Goal: Task Accomplishment & Management: Use online tool/utility

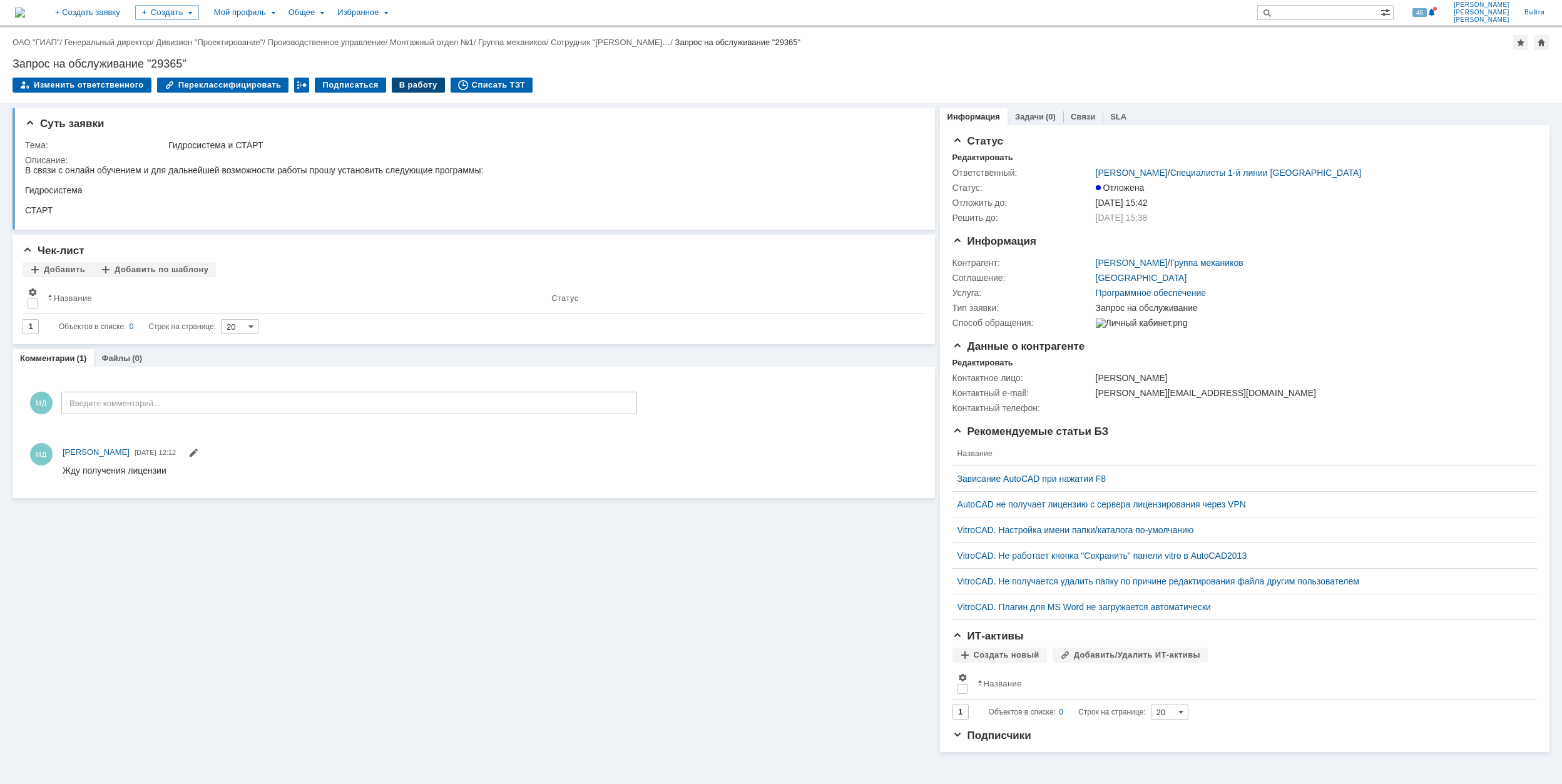
click at [395, 83] on div "В работу" at bounding box center [418, 85] width 53 height 15
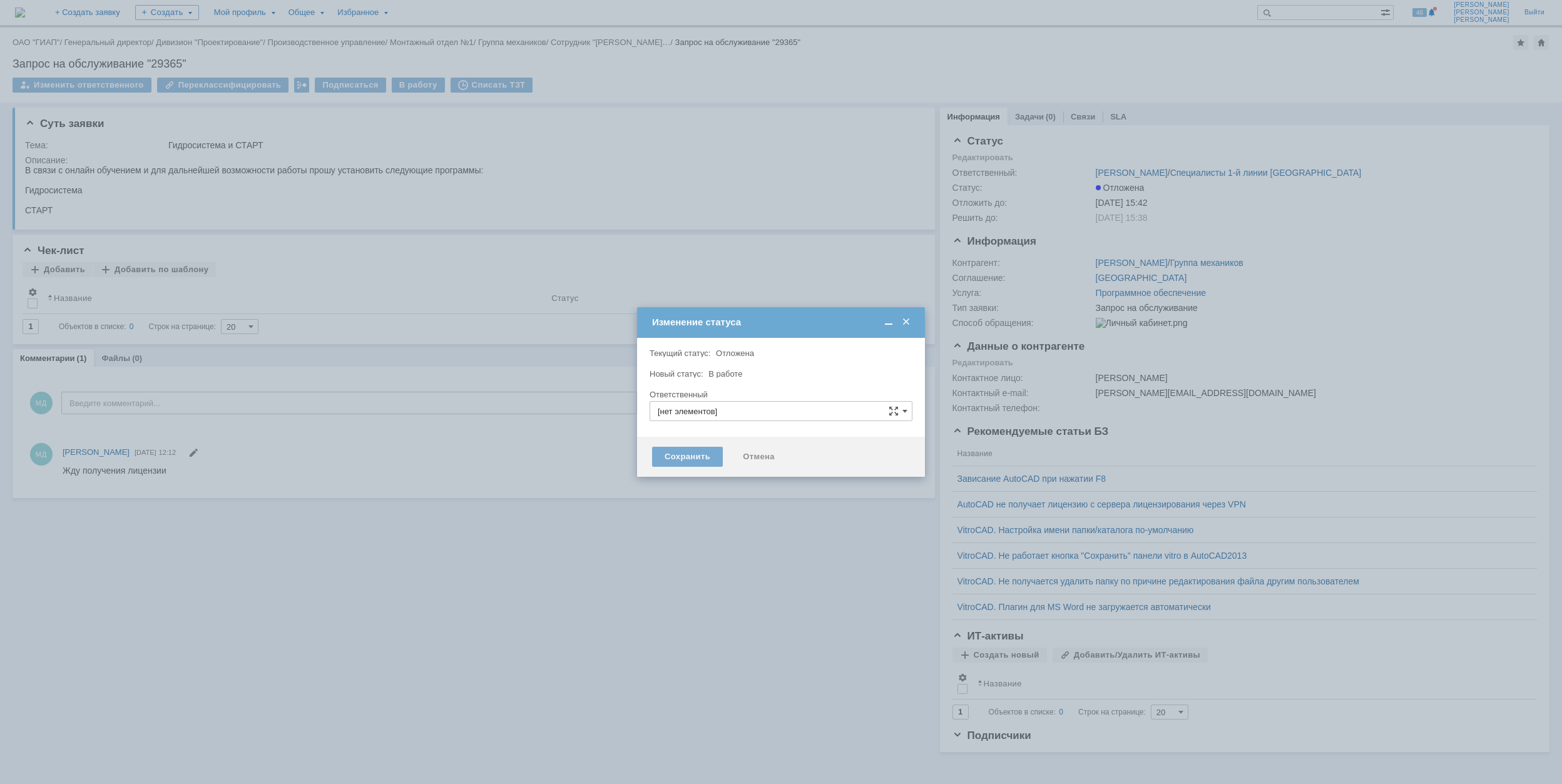
type input "[PERSON_NAME]"
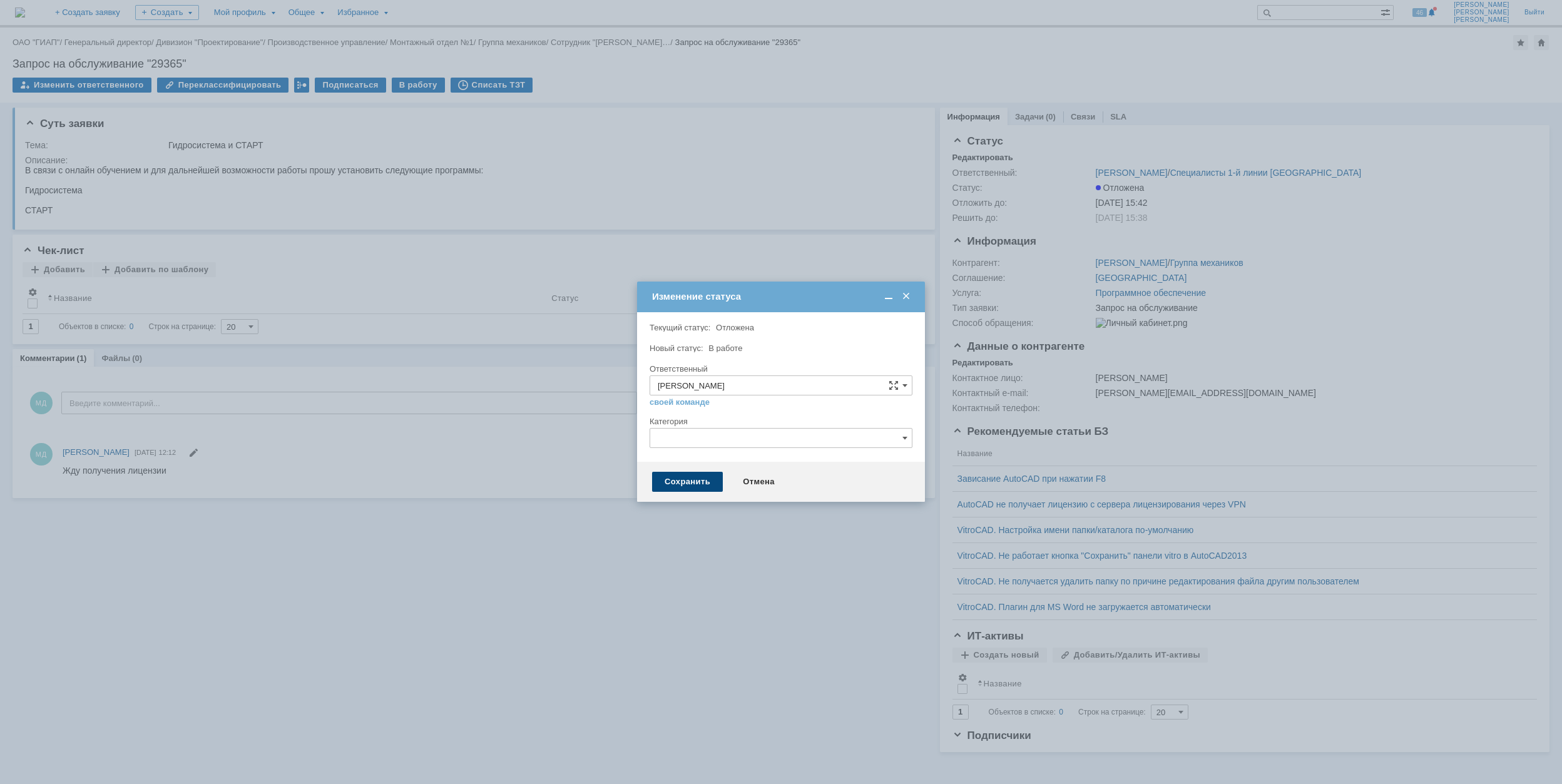
click at [705, 485] on div "Сохранить" at bounding box center [688, 482] width 71 height 20
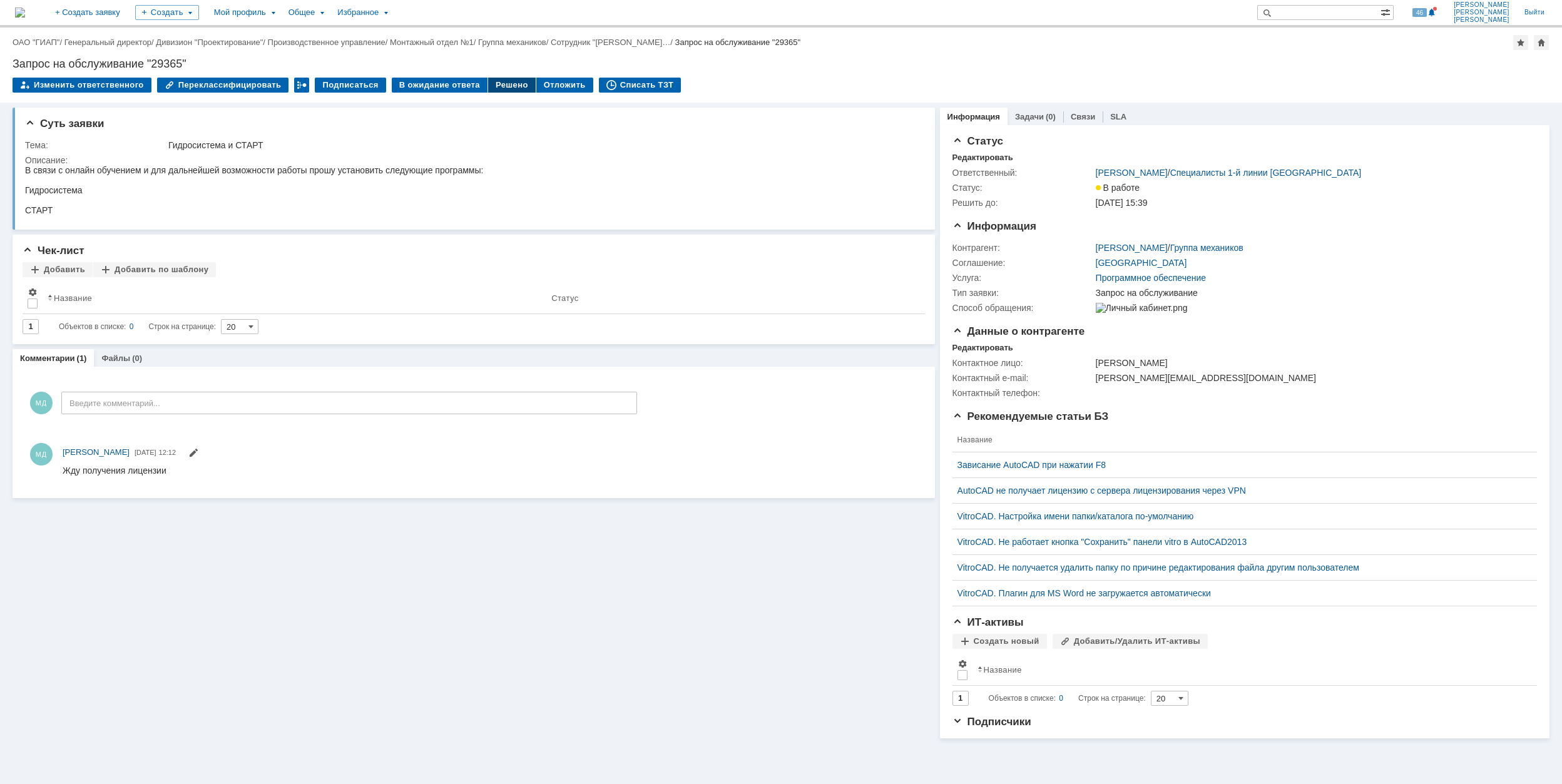
click at [504, 84] on div "Решено" at bounding box center [512, 85] width 48 height 15
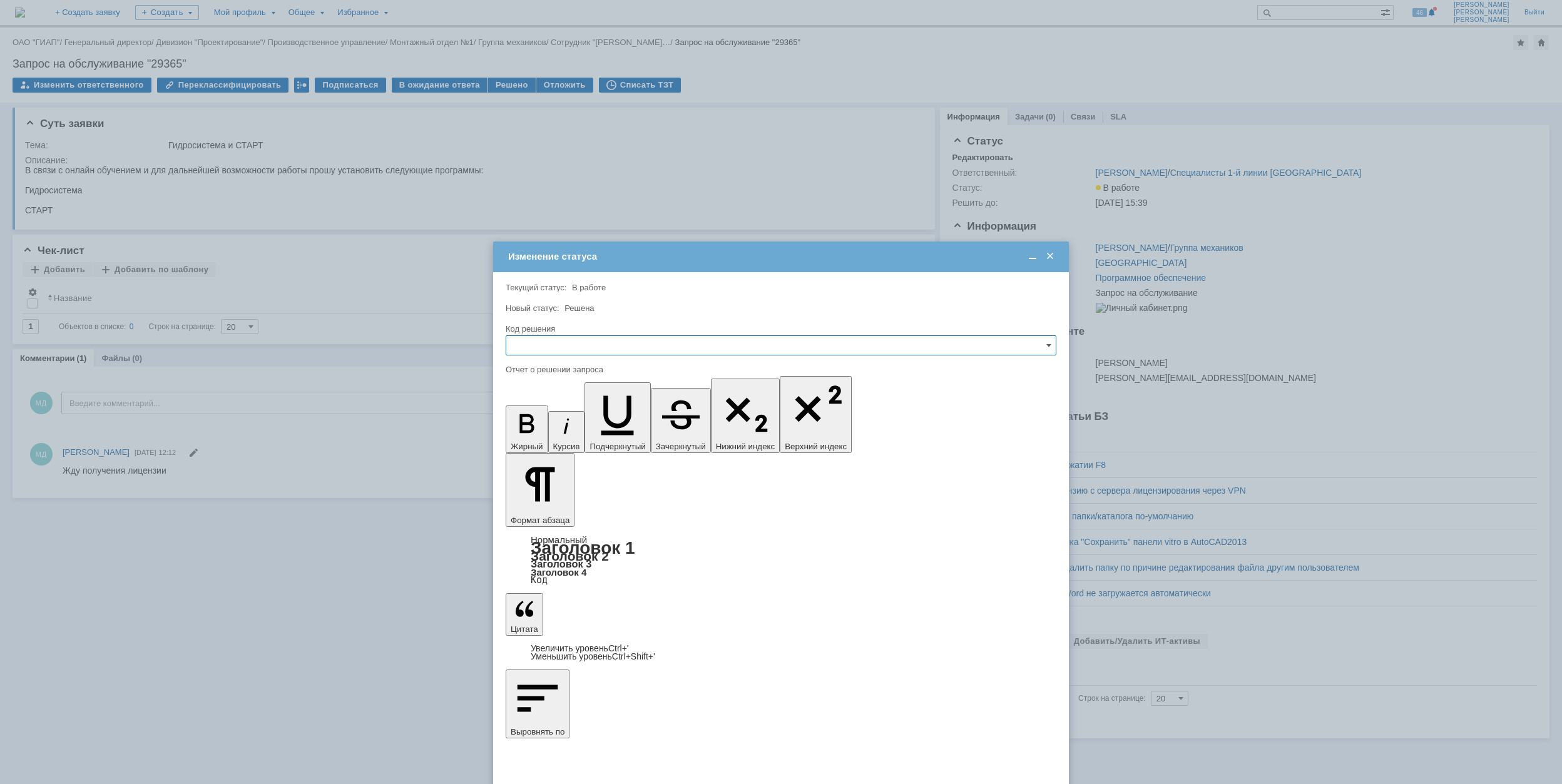
click at [705, 349] on input "text" at bounding box center [781, 345] width 551 height 20
click at [679, 420] on div "Решено" at bounding box center [781, 430] width 549 height 21
type input "Решено"
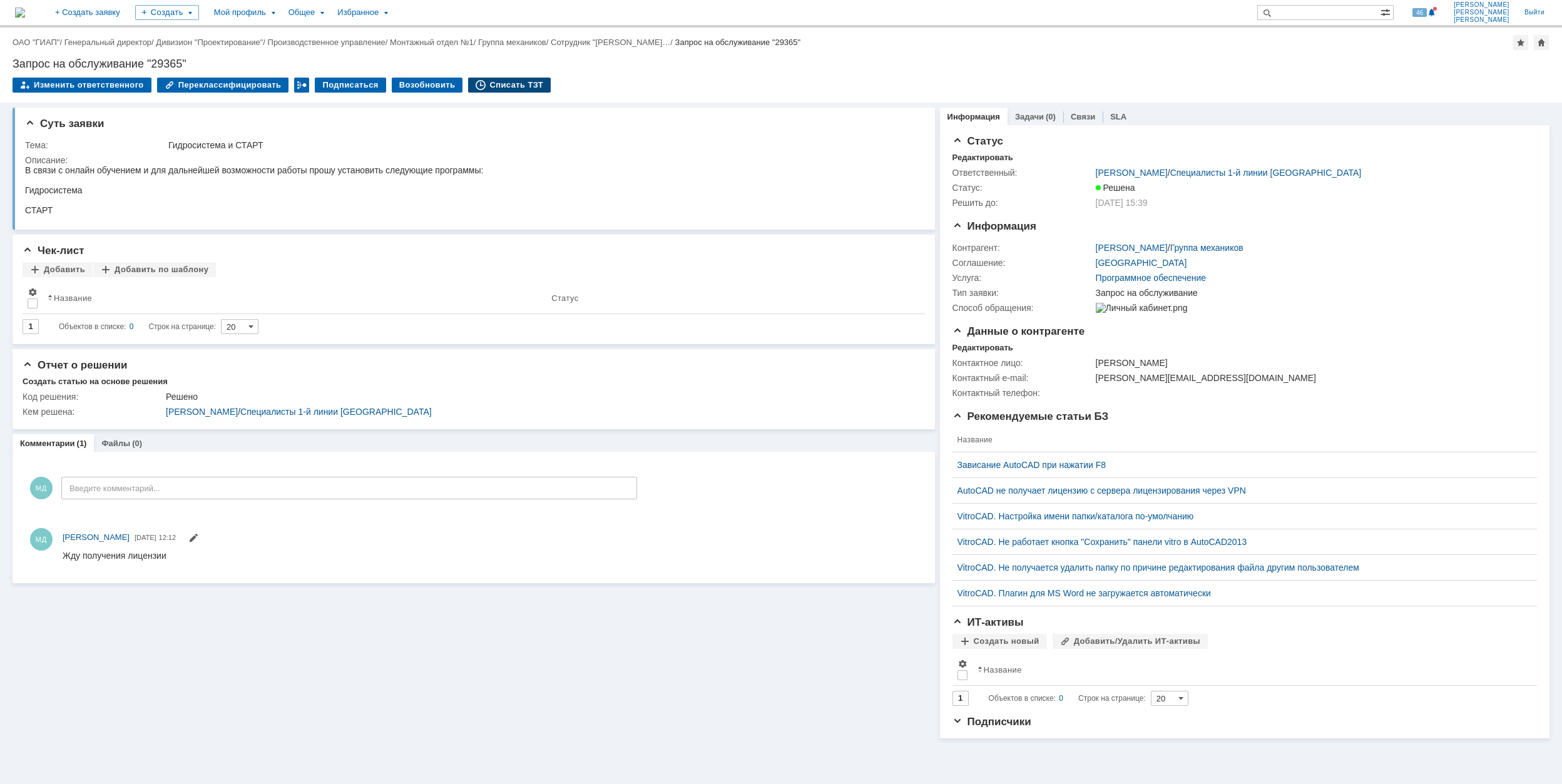
click at [486, 80] on div "Списать ТЗТ" at bounding box center [509, 85] width 82 height 15
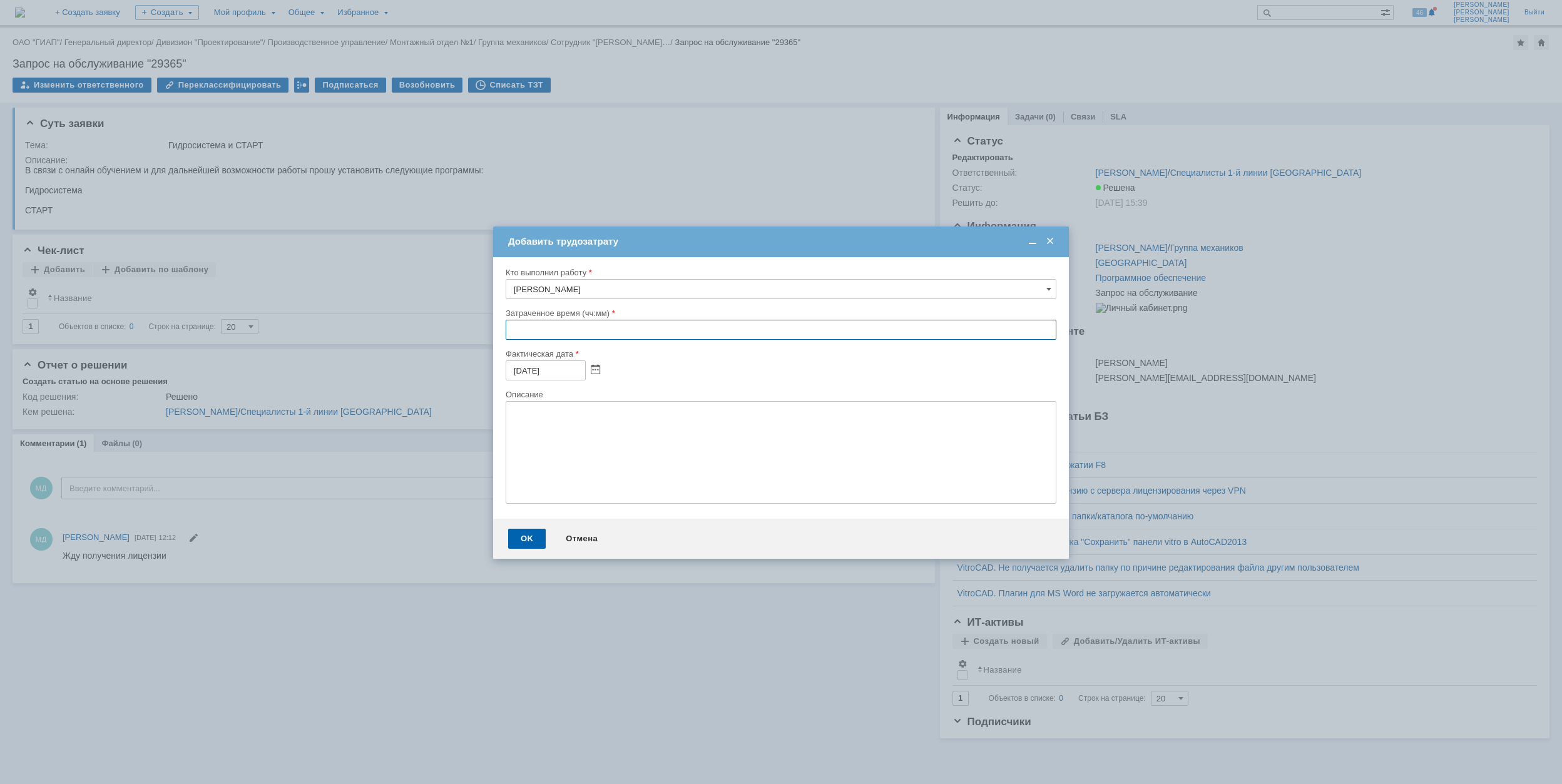
click at [513, 328] on input "text" at bounding box center [781, 330] width 551 height 20
type input "00:40"
click at [527, 539] on div "OK" at bounding box center [527, 539] width 38 height 20
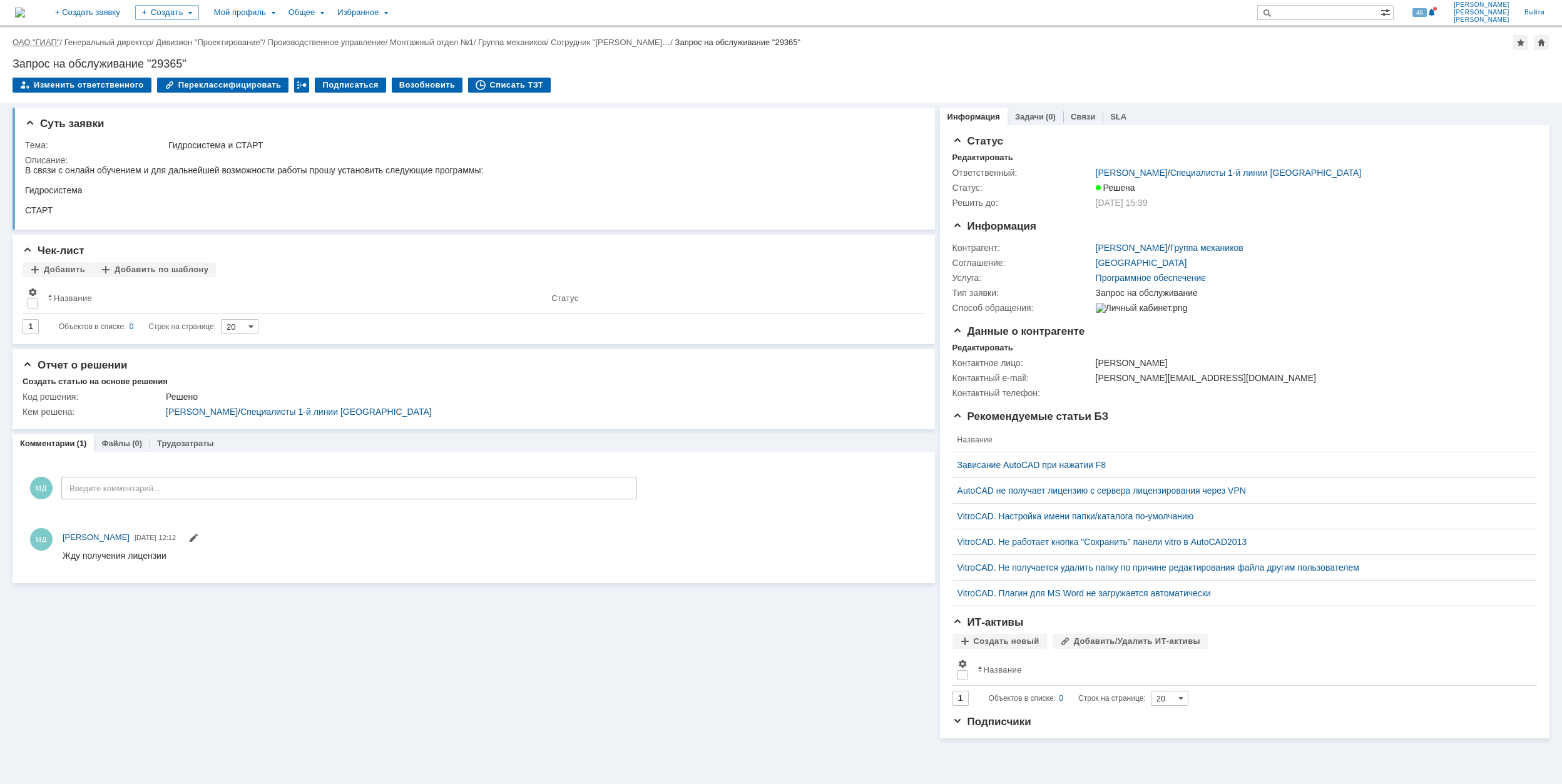
click at [36, 44] on link "ОАО "ГИАП"" at bounding box center [36, 42] width 47 height 9
